Goal: Task Accomplishment & Management: Manage account settings

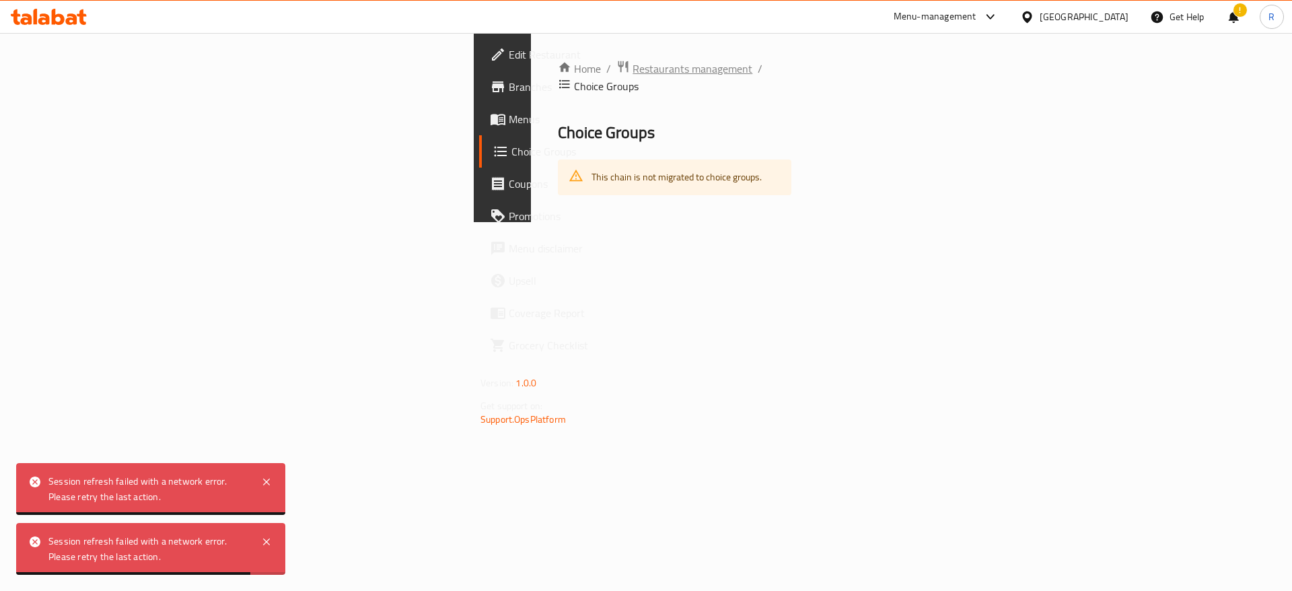
click at [633, 68] on span "Restaurants management" at bounding box center [693, 69] width 120 height 16
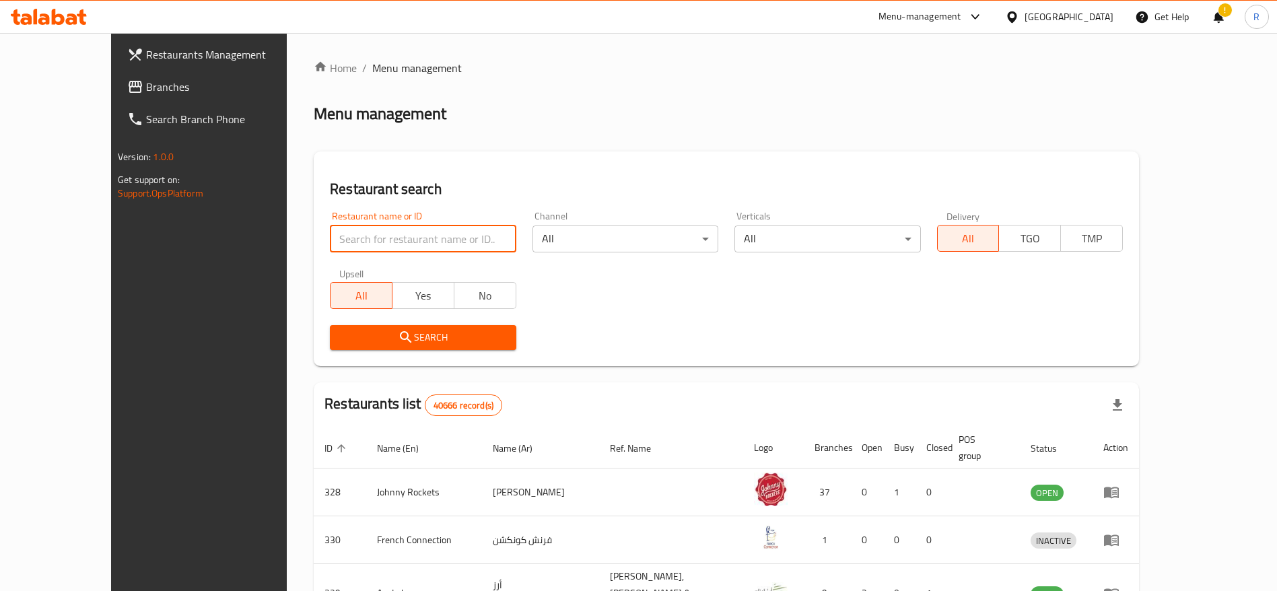
click at [358, 236] on input "search" at bounding box center [423, 238] width 186 height 27
type input "everyday roastery"
click button "Search" at bounding box center [423, 337] width 186 height 25
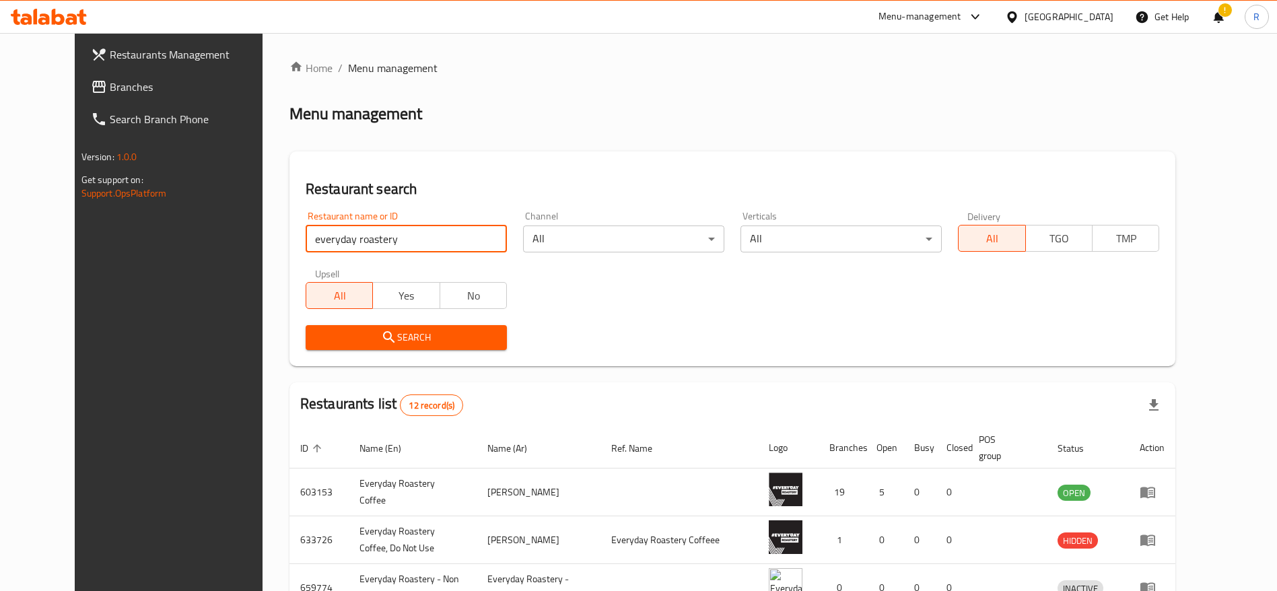
scroll to position [209, 0]
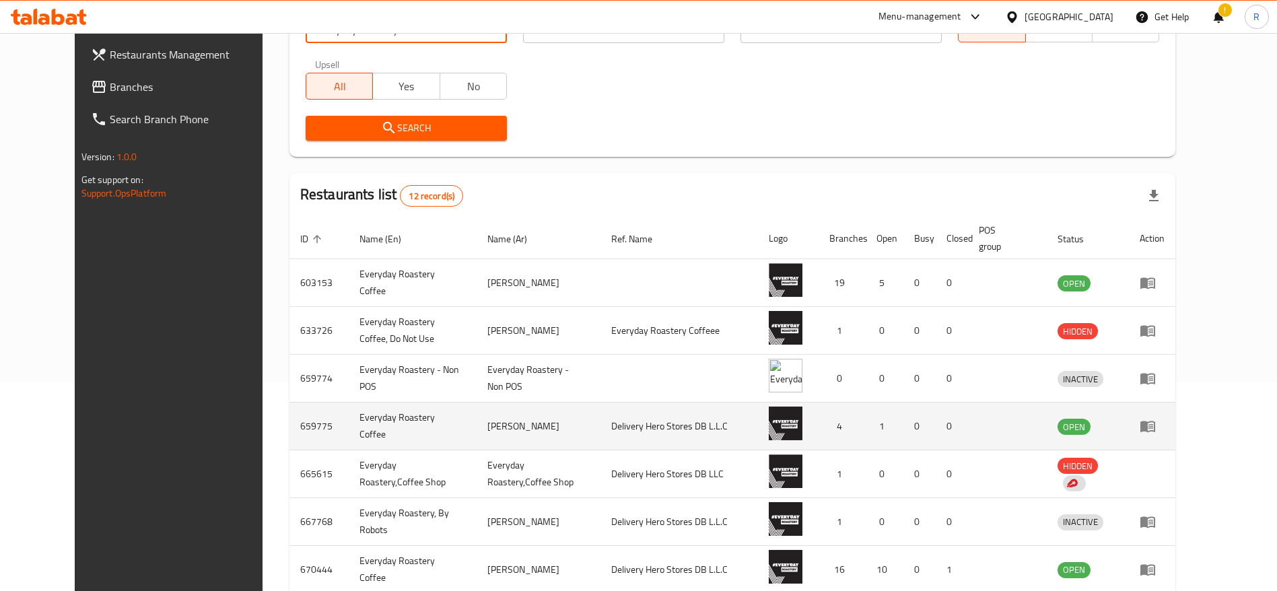
click at [1175, 429] on td "enhanced table" at bounding box center [1151, 426] width 46 height 48
click at [1175, 425] on td "enhanced table" at bounding box center [1151, 426] width 46 height 48
click at [1155, 427] on icon "enhanced table" at bounding box center [1147, 426] width 16 height 16
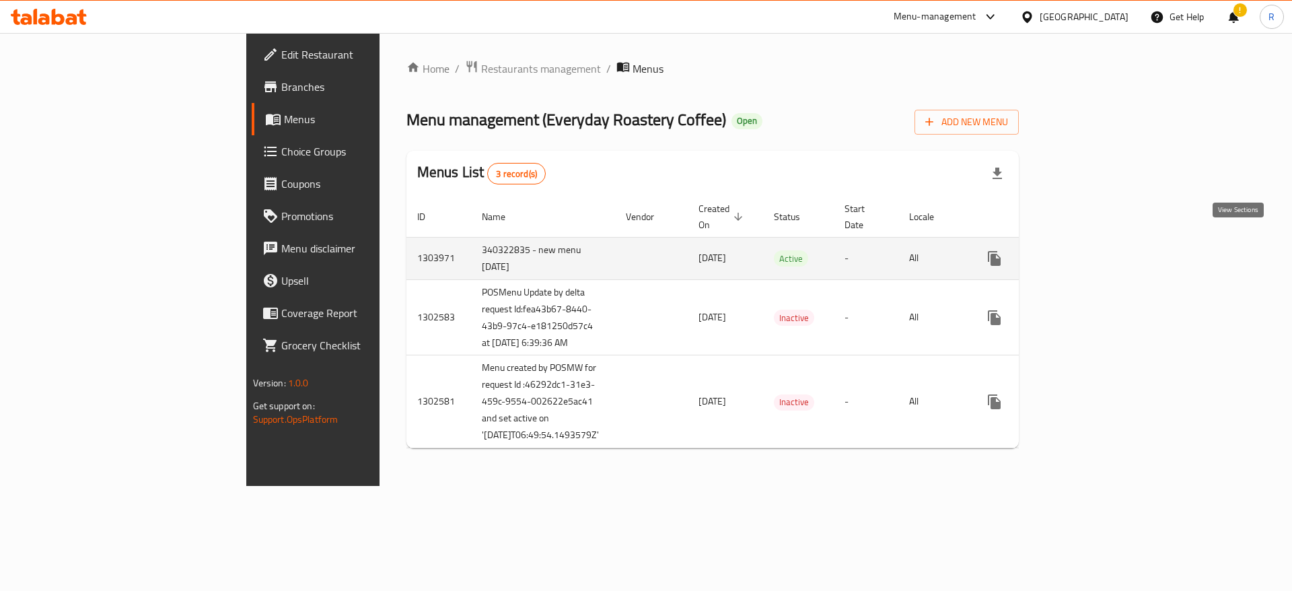
click at [1098, 252] on icon "enhanced table" at bounding box center [1091, 258] width 12 height 12
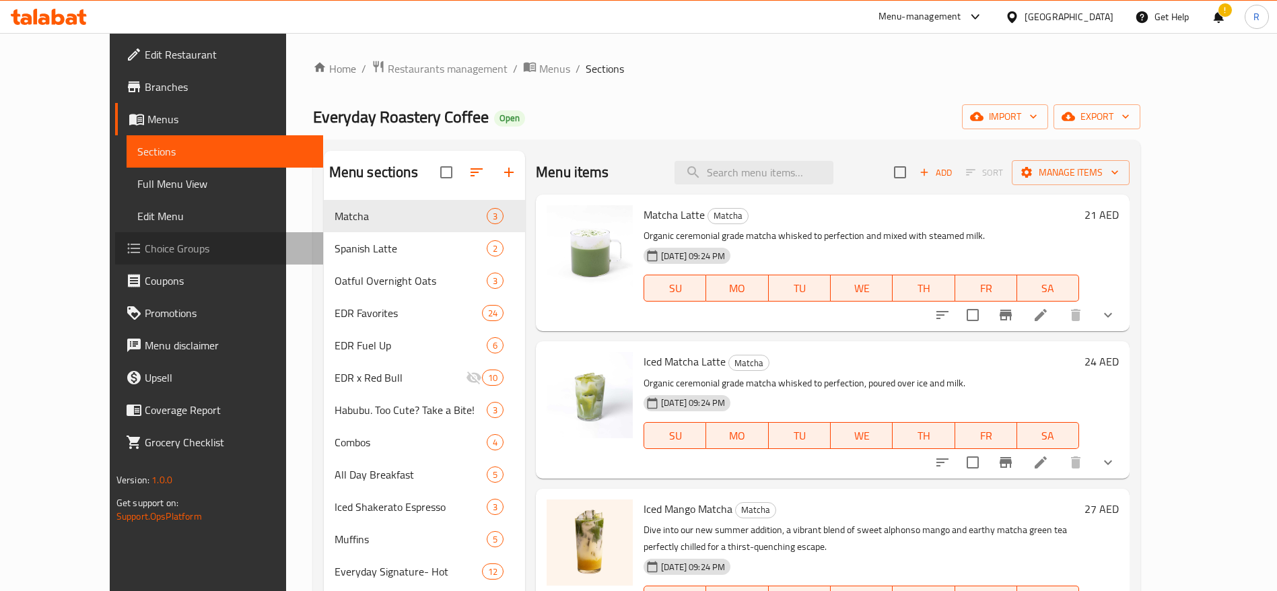
click at [145, 247] on span "Choice Groups" at bounding box center [229, 248] width 168 height 16
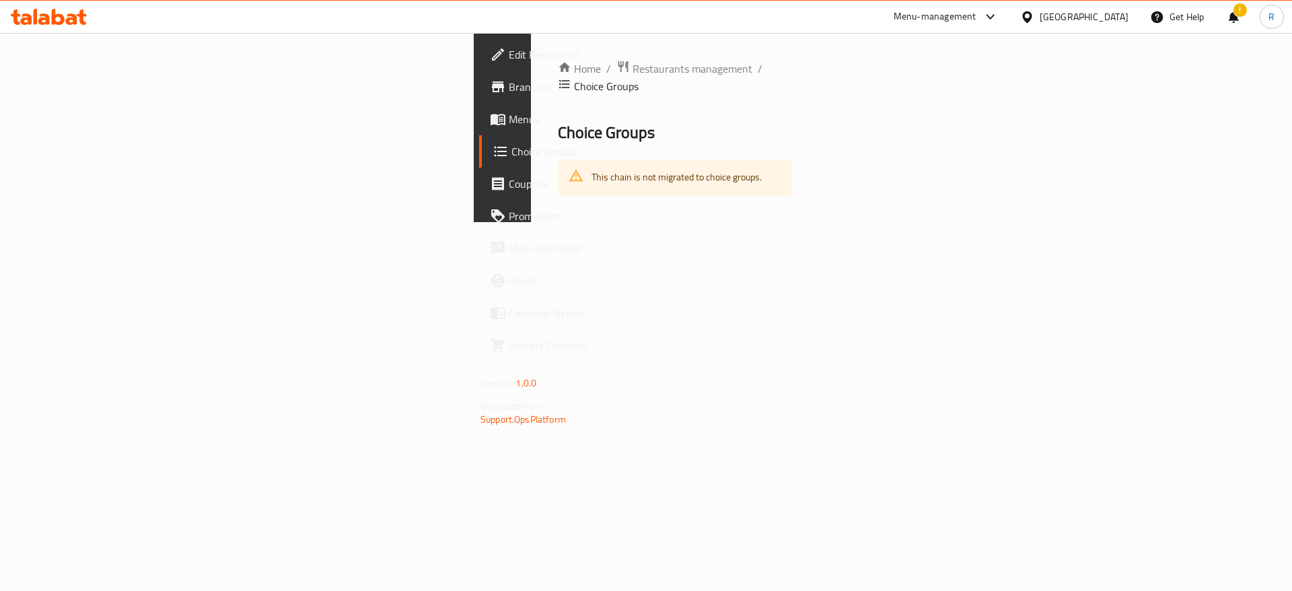
click at [509, 247] on span "Menu disclaimer" at bounding box center [594, 248] width 170 height 16
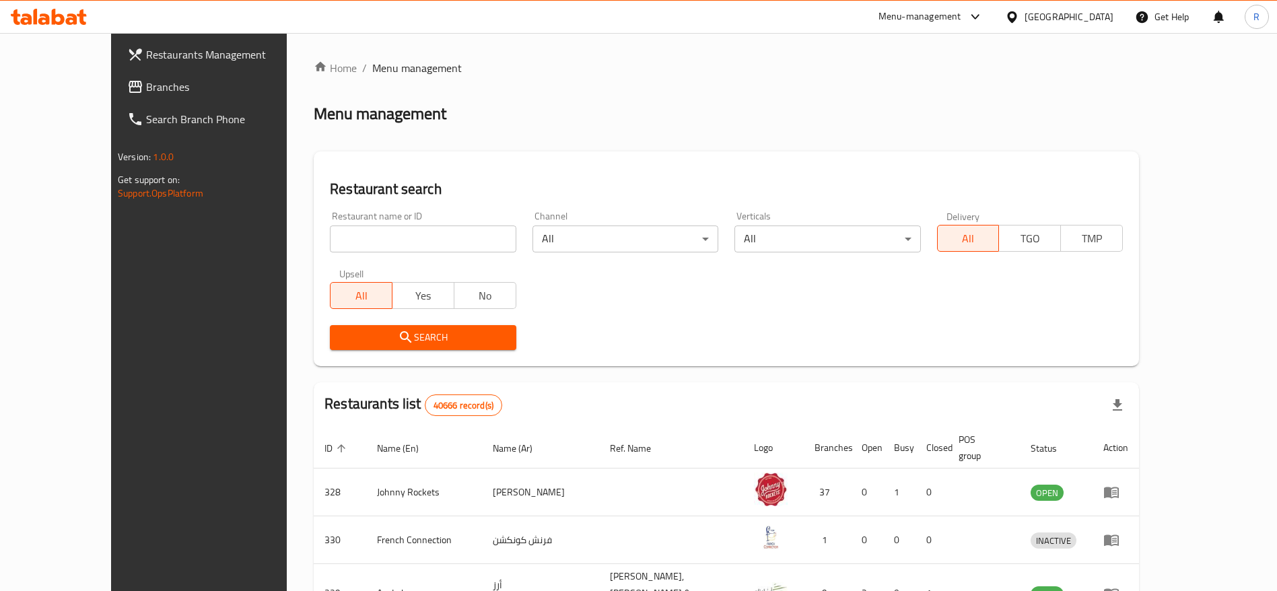
click at [392, 240] on input "search" at bounding box center [423, 238] width 186 height 27
type input "everyday roastery"
click button "Search" at bounding box center [423, 337] width 186 height 25
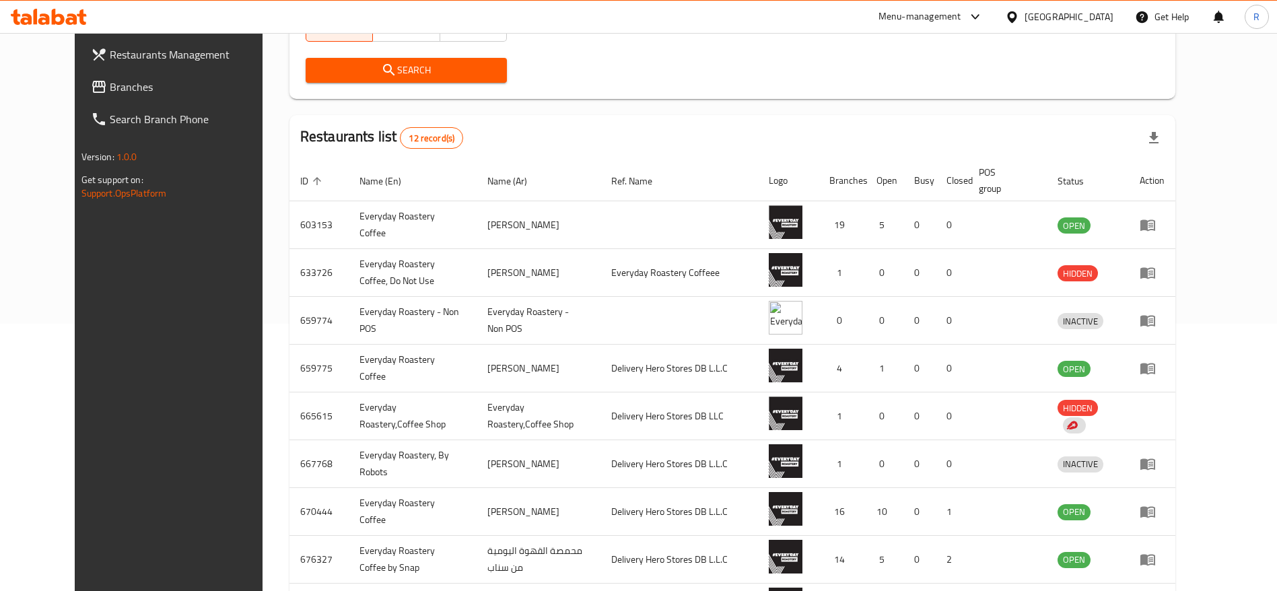
scroll to position [268, 0]
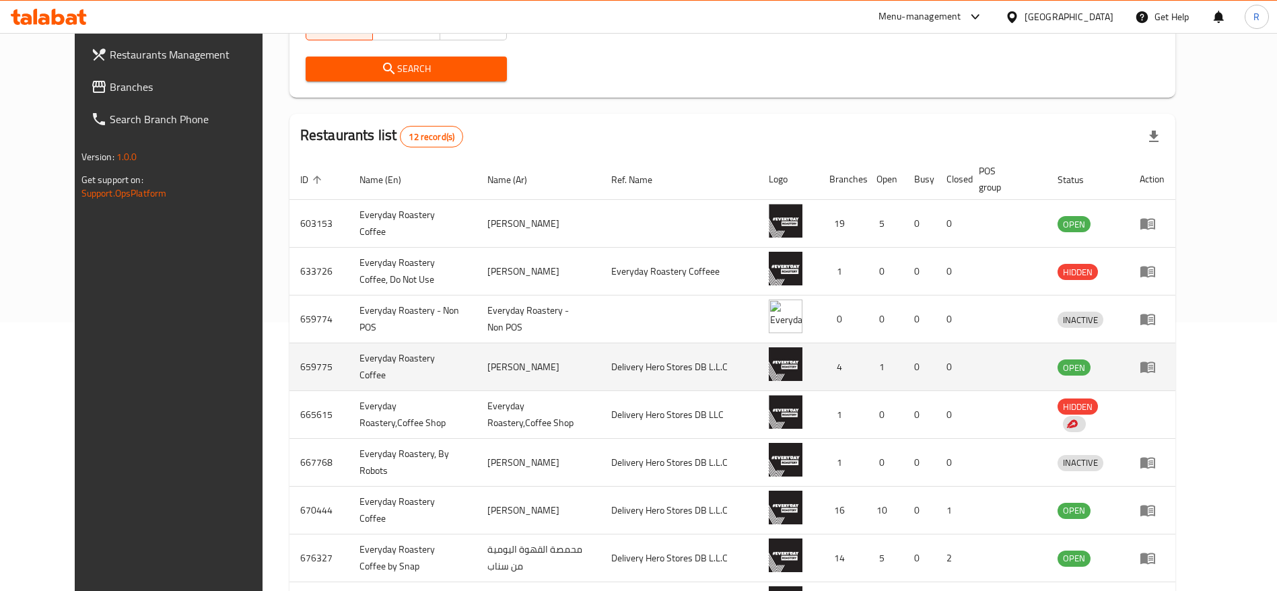
click at [1175, 377] on td "enhanced table" at bounding box center [1151, 367] width 46 height 48
click at [1155, 373] on icon "enhanced table" at bounding box center [1147, 367] width 16 height 16
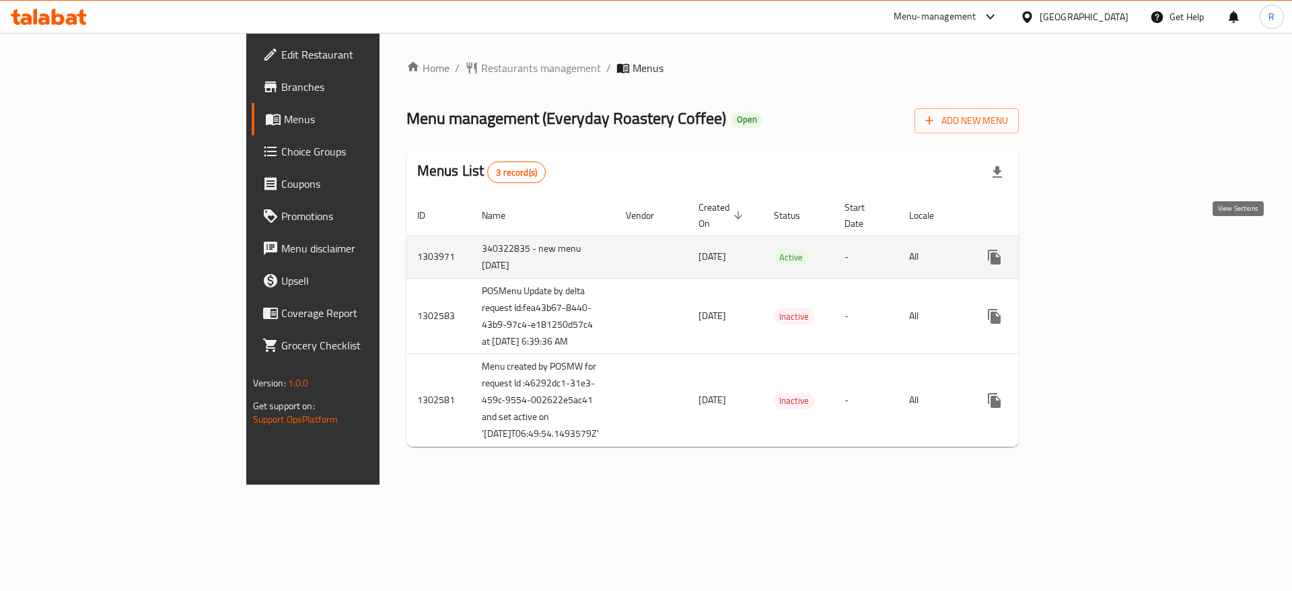
click at [1100, 249] on icon "enhanced table" at bounding box center [1091, 257] width 16 height 16
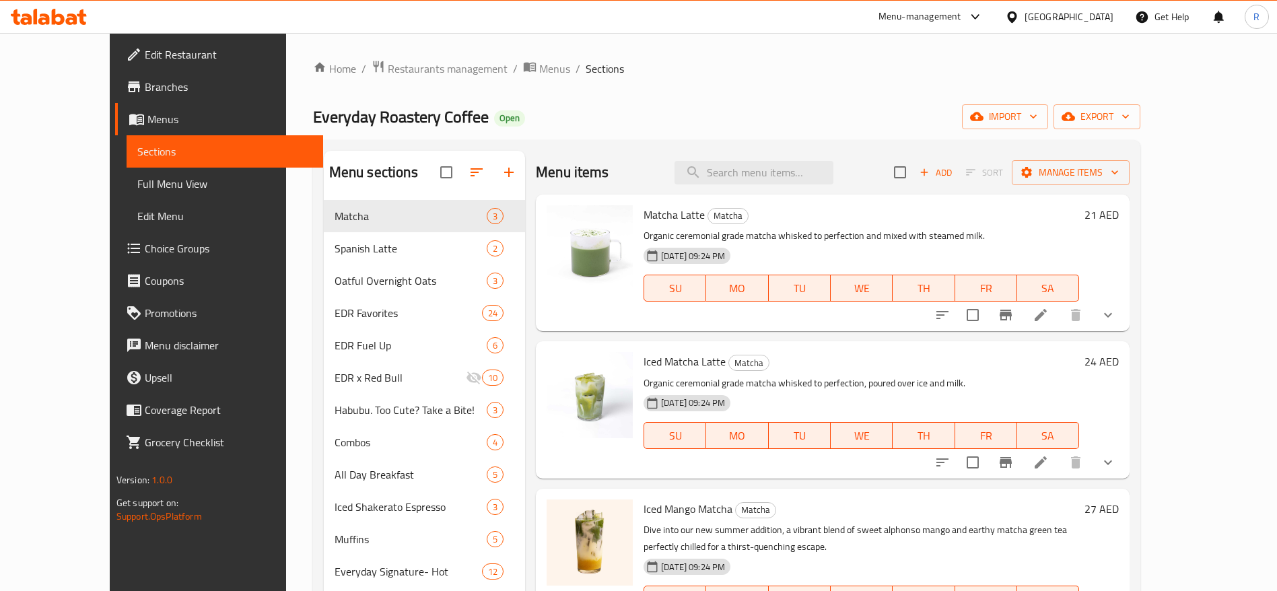
click at [145, 248] on span "Choice Groups" at bounding box center [229, 248] width 168 height 16
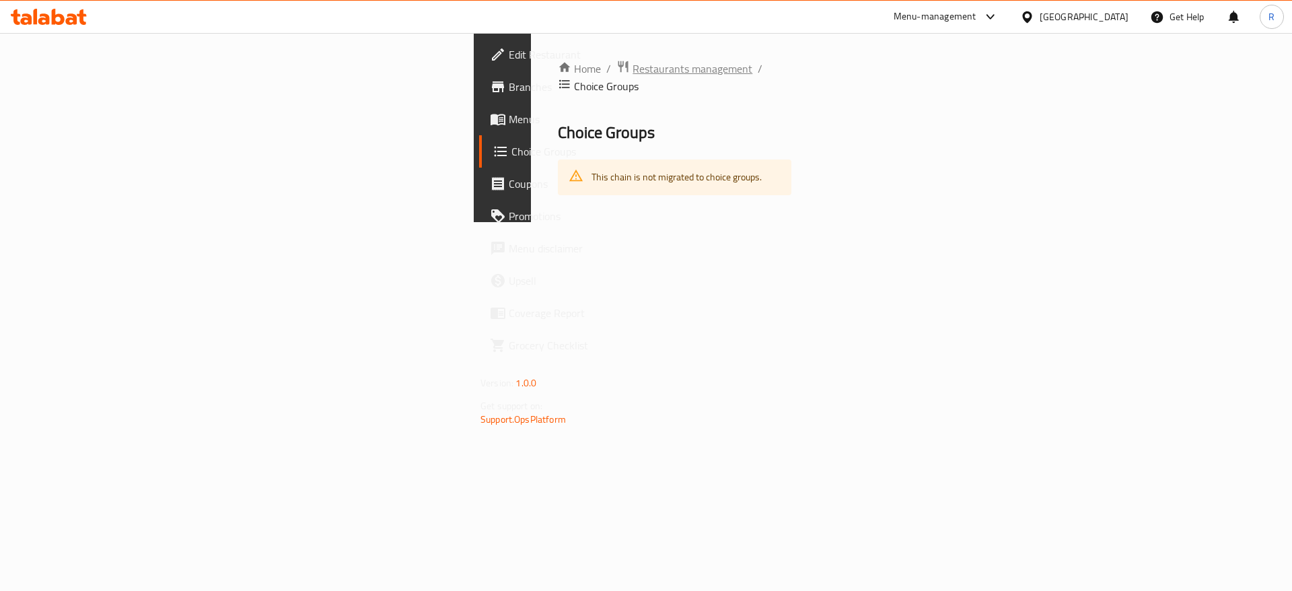
click at [633, 66] on span "Restaurants management" at bounding box center [693, 69] width 120 height 16
